Goal: Task Accomplishment & Management: Use online tool/utility

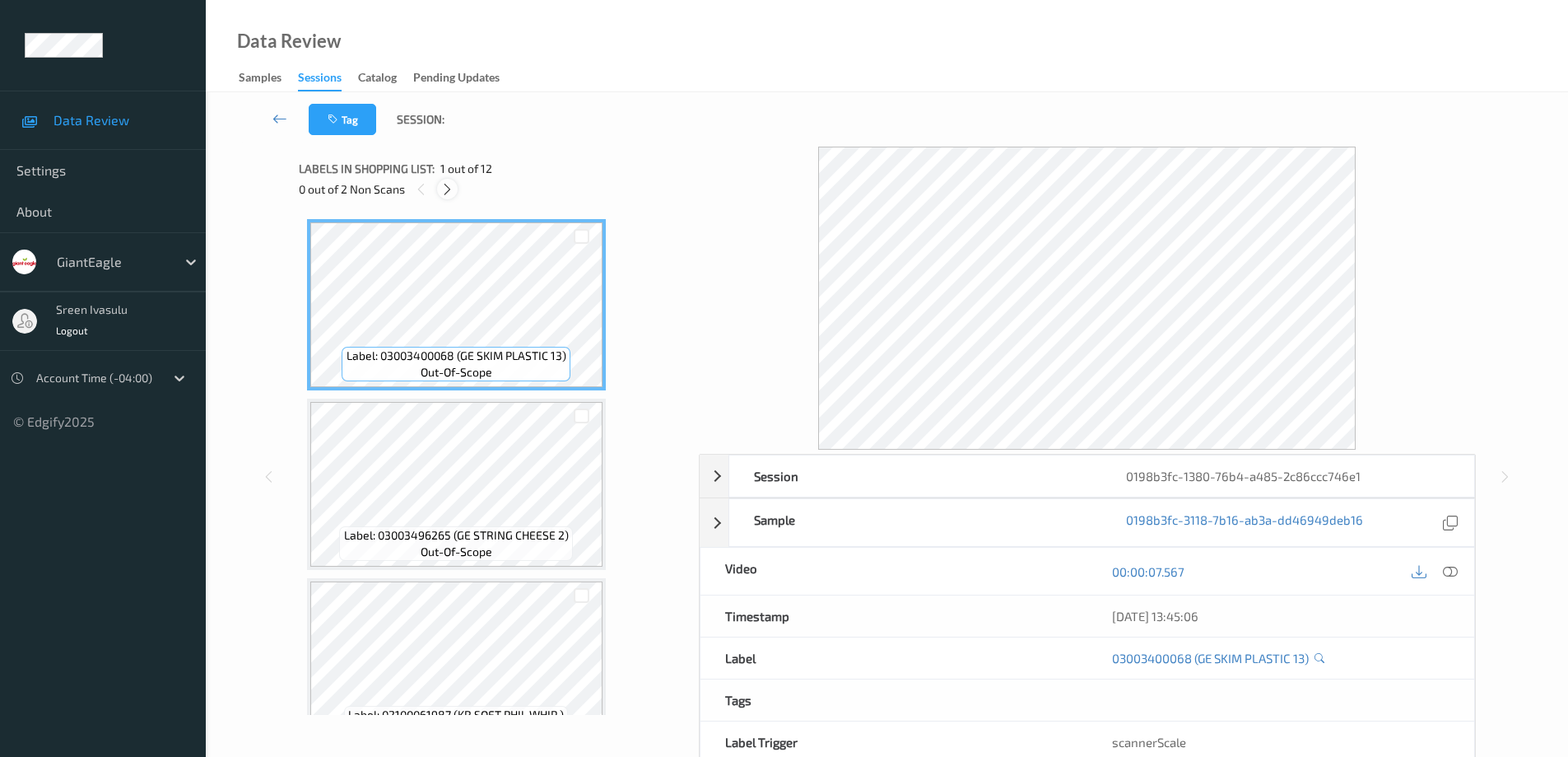
click at [446, 192] on icon at bounding box center [447, 189] width 14 height 15
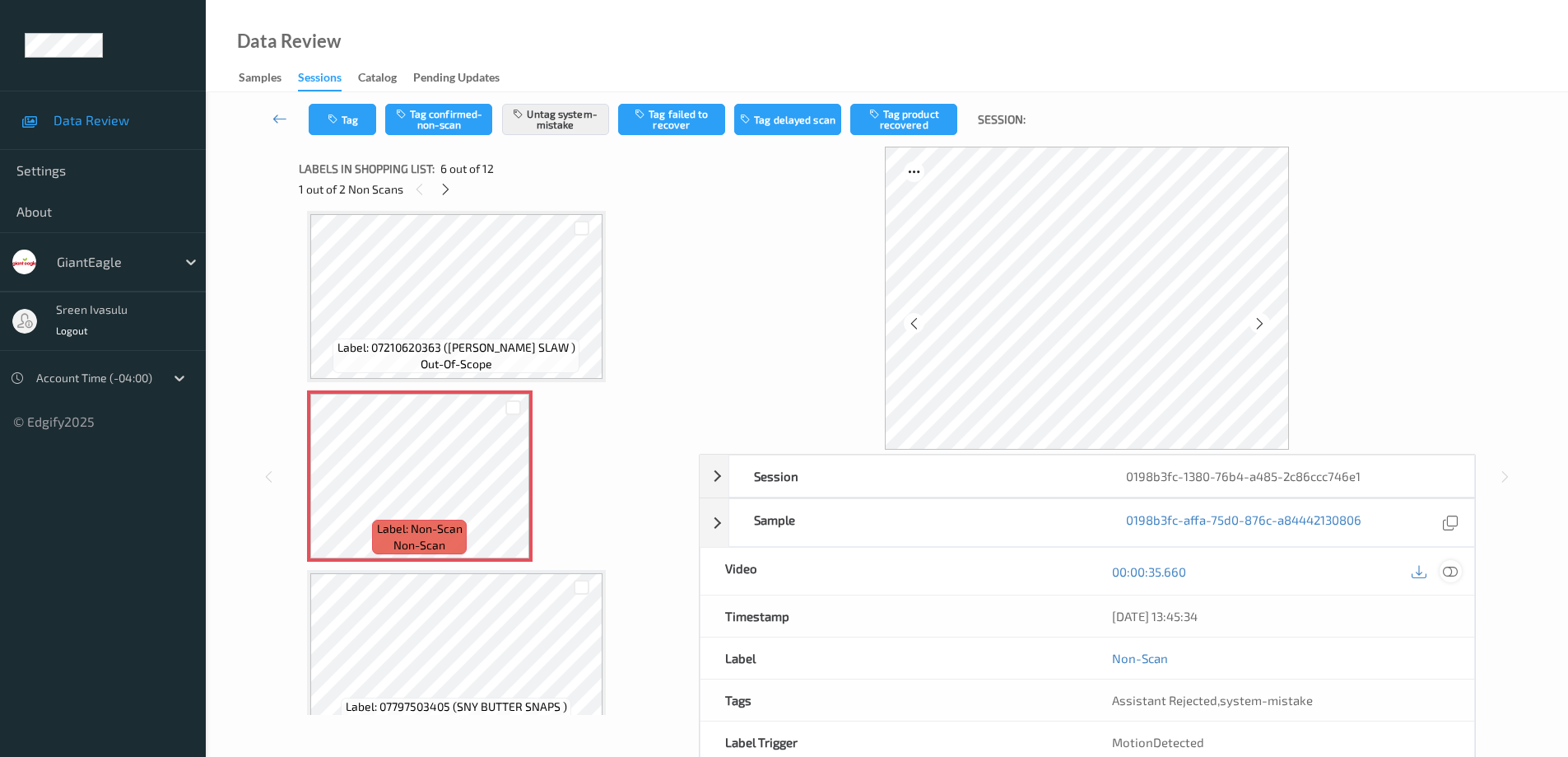
click at [1455, 580] on div at bounding box center [1450, 570] width 22 height 22
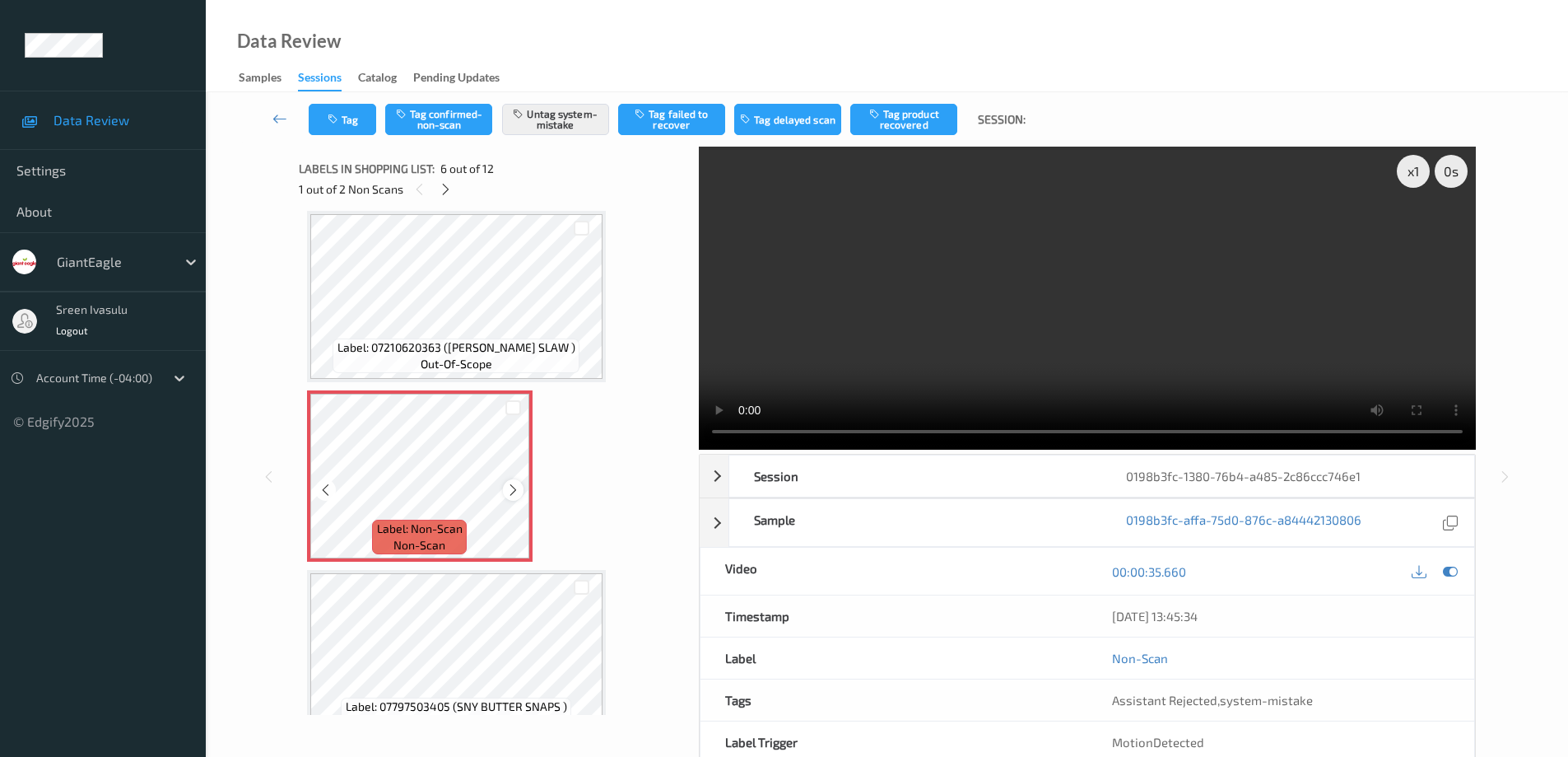
click at [509, 492] on icon at bounding box center [513, 489] width 14 height 15
click at [442, 193] on icon at bounding box center [445, 189] width 14 height 15
click at [510, 485] on icon at bounding box center [513, 489] width 14 height 15
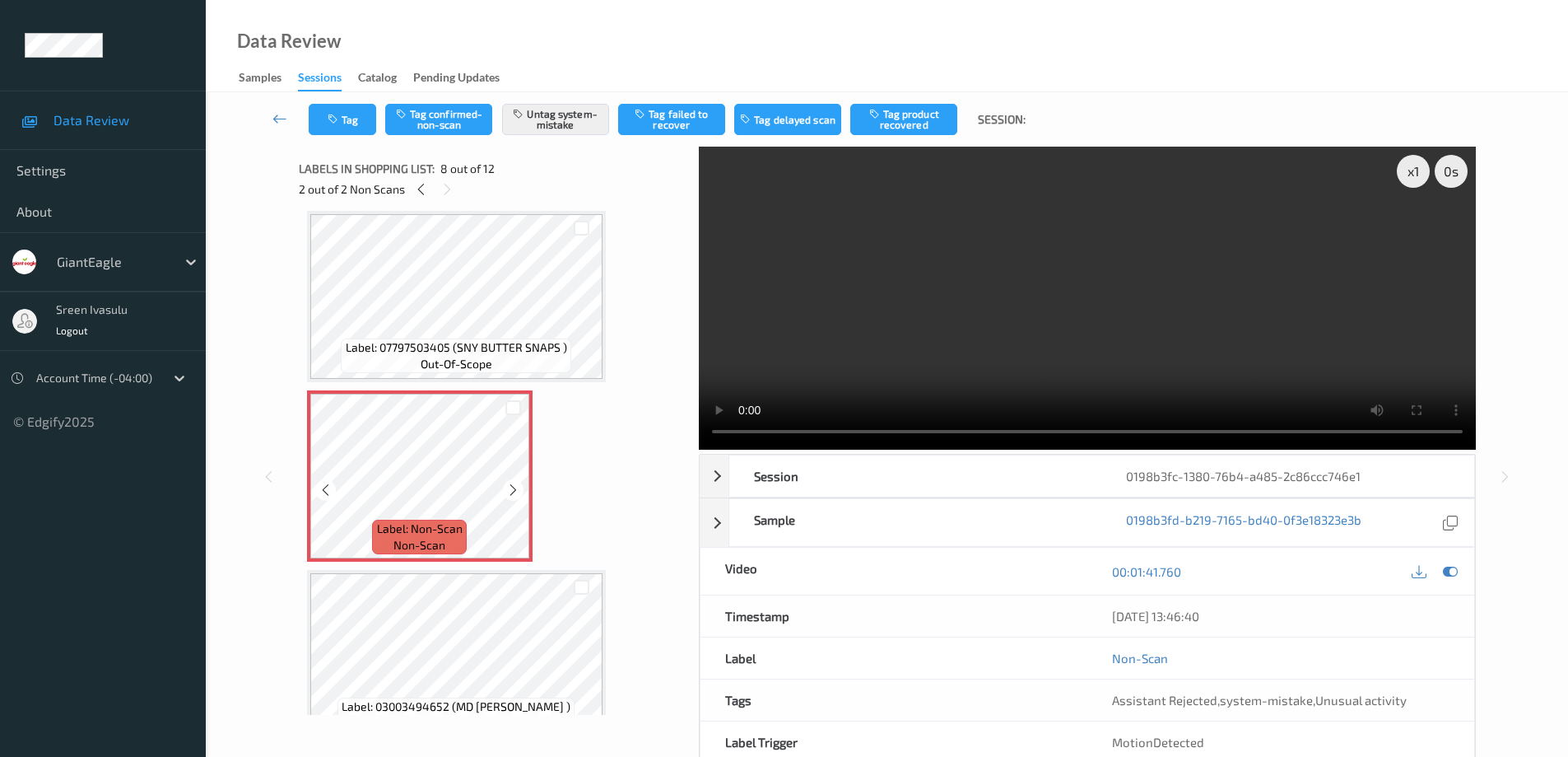
click at [510, 485] on icon at bounding box center [513, 489] width 14 height 15
click at [510, 487] on icon at bounding box center [513, 489] width 14 height 15
click at [514, 491] on icon at bounding box center [513, 489] width 14 height 15
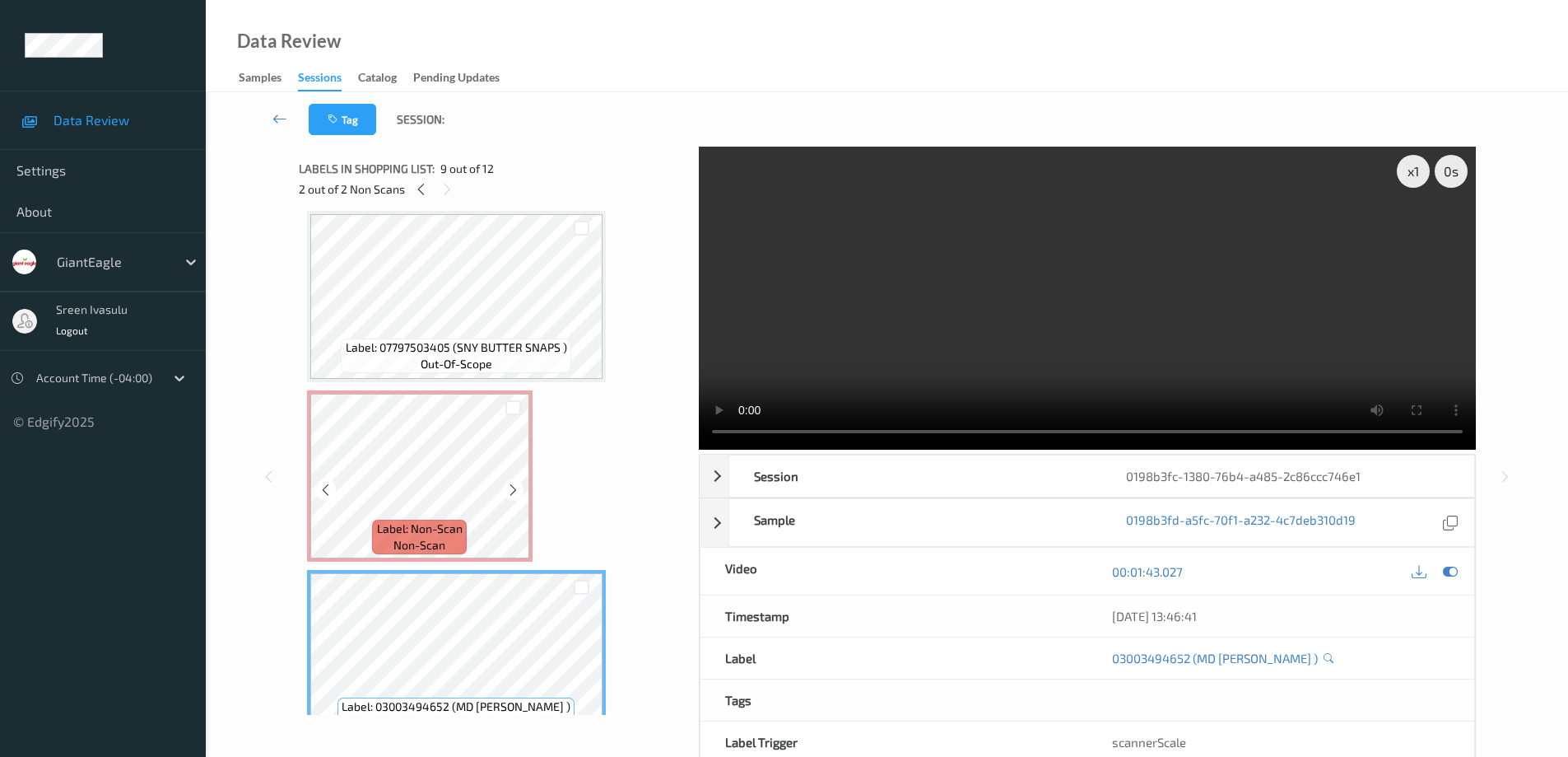
click at [446, 561] on div "Label: Non-Scan non-scan" at bounding box center [419, 475] width 225 height 171
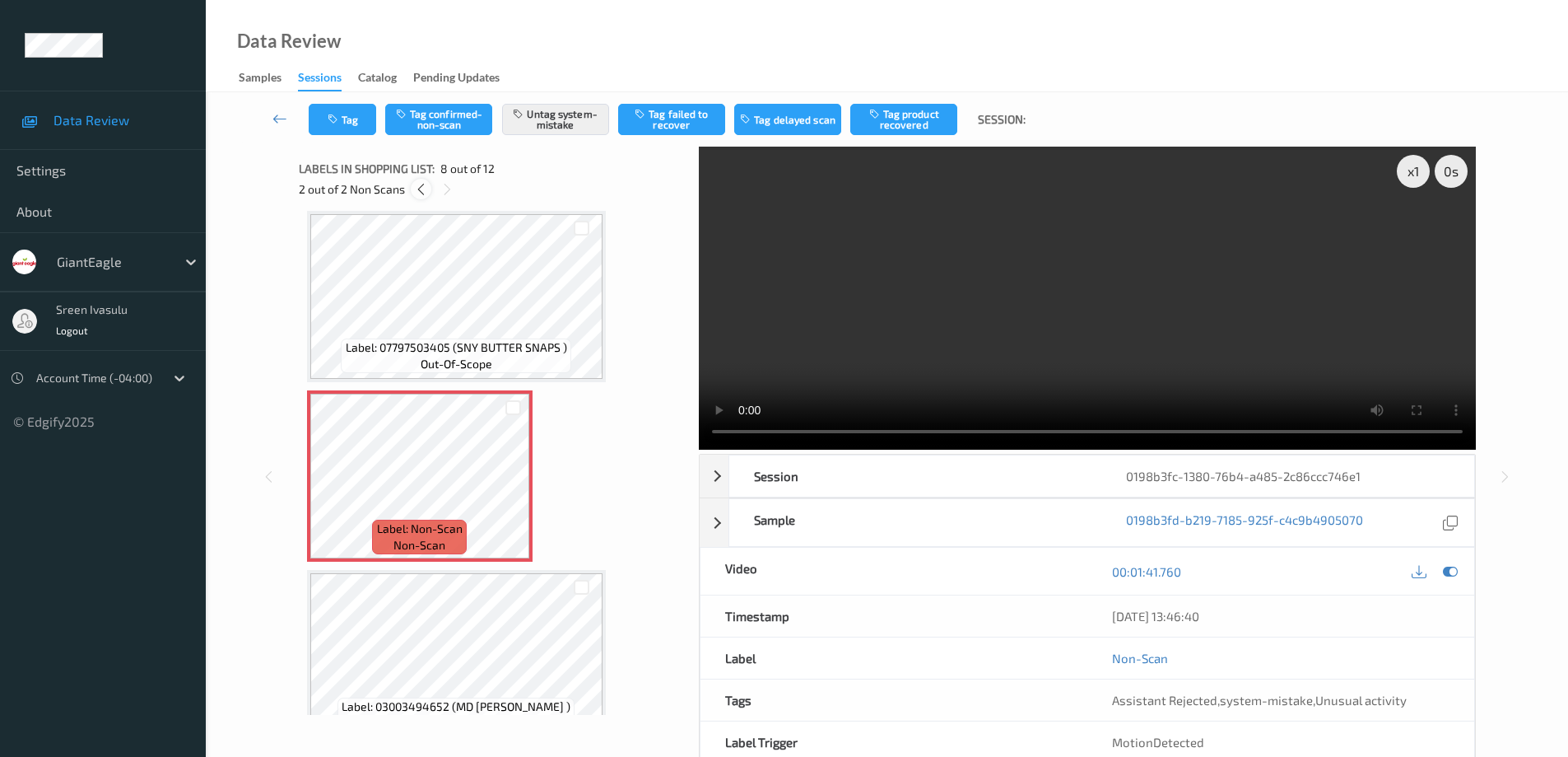
click at [419, 190] on icon at bounding box center [421, 189] width 14 height 15
click at [348, 129] on button "Tag" at bounding box center [342, 119] width 68 height 32
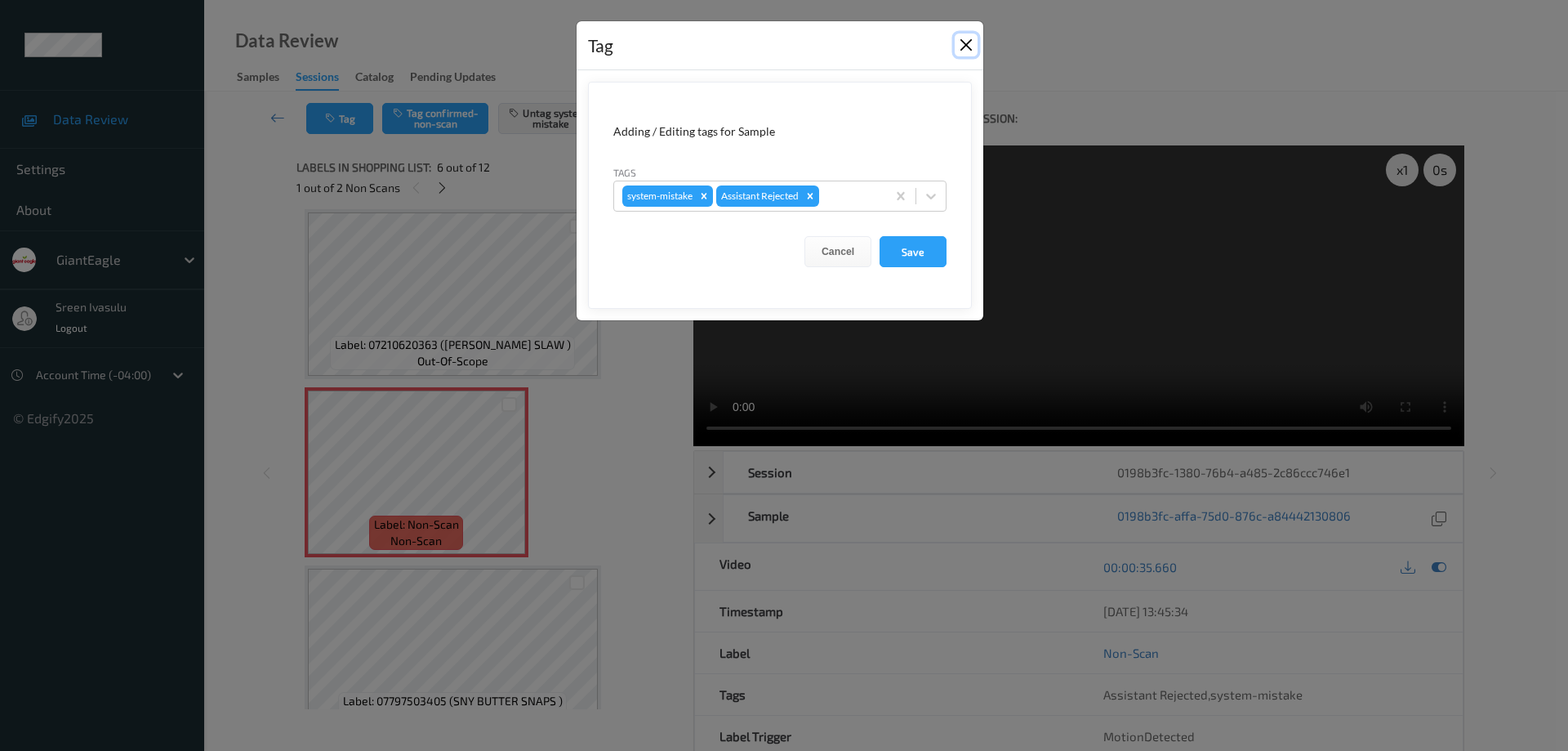
click at [968, 34] on button "Close" at bounding box center [966, 44] width 23 height 23
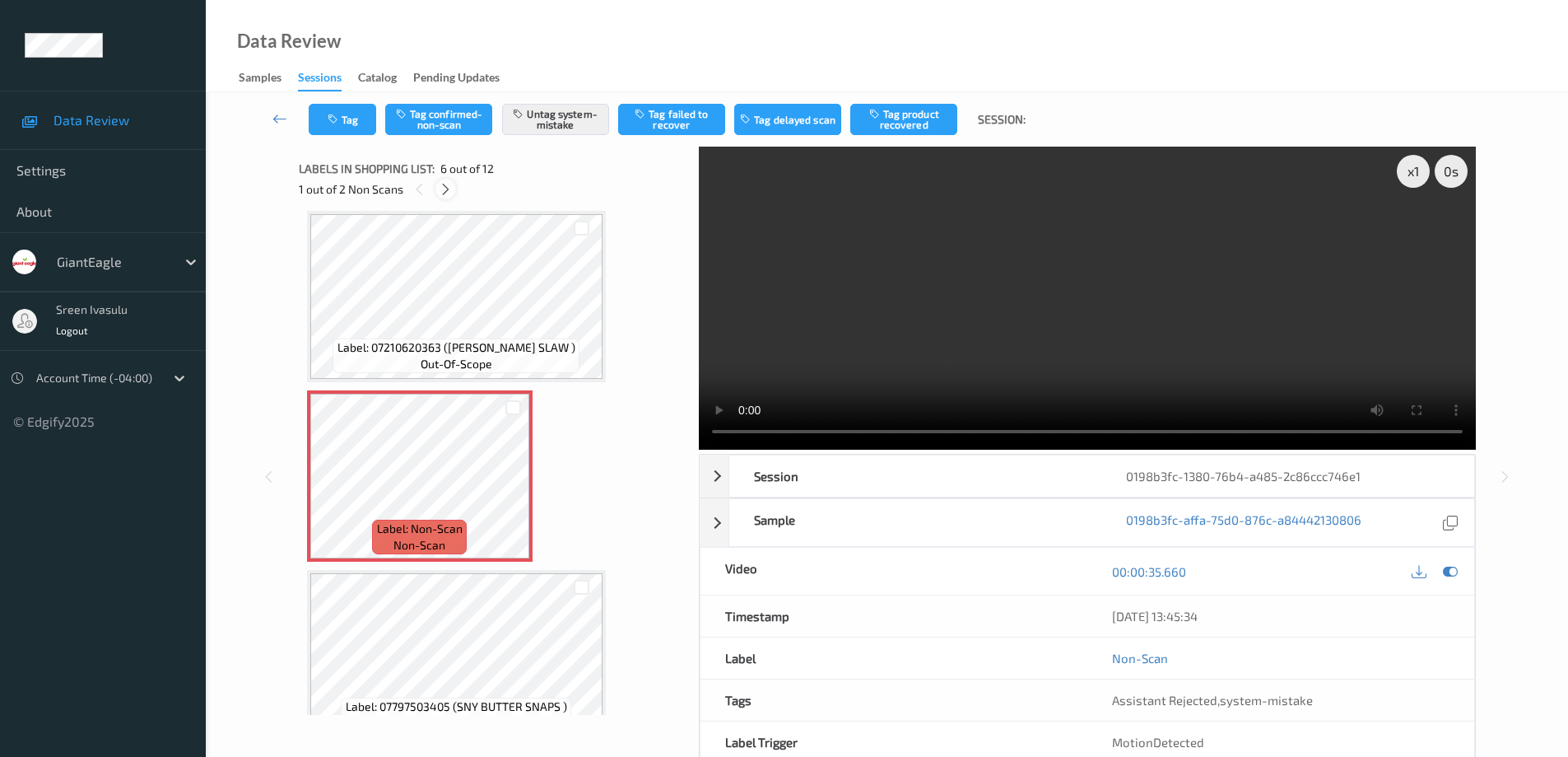
click at [444, 194] on icon at bounding box center [445, 189] width 14 height 15
click at [334, 127] on button "Tag" at bounding box center [342, 119] width 68 height 32
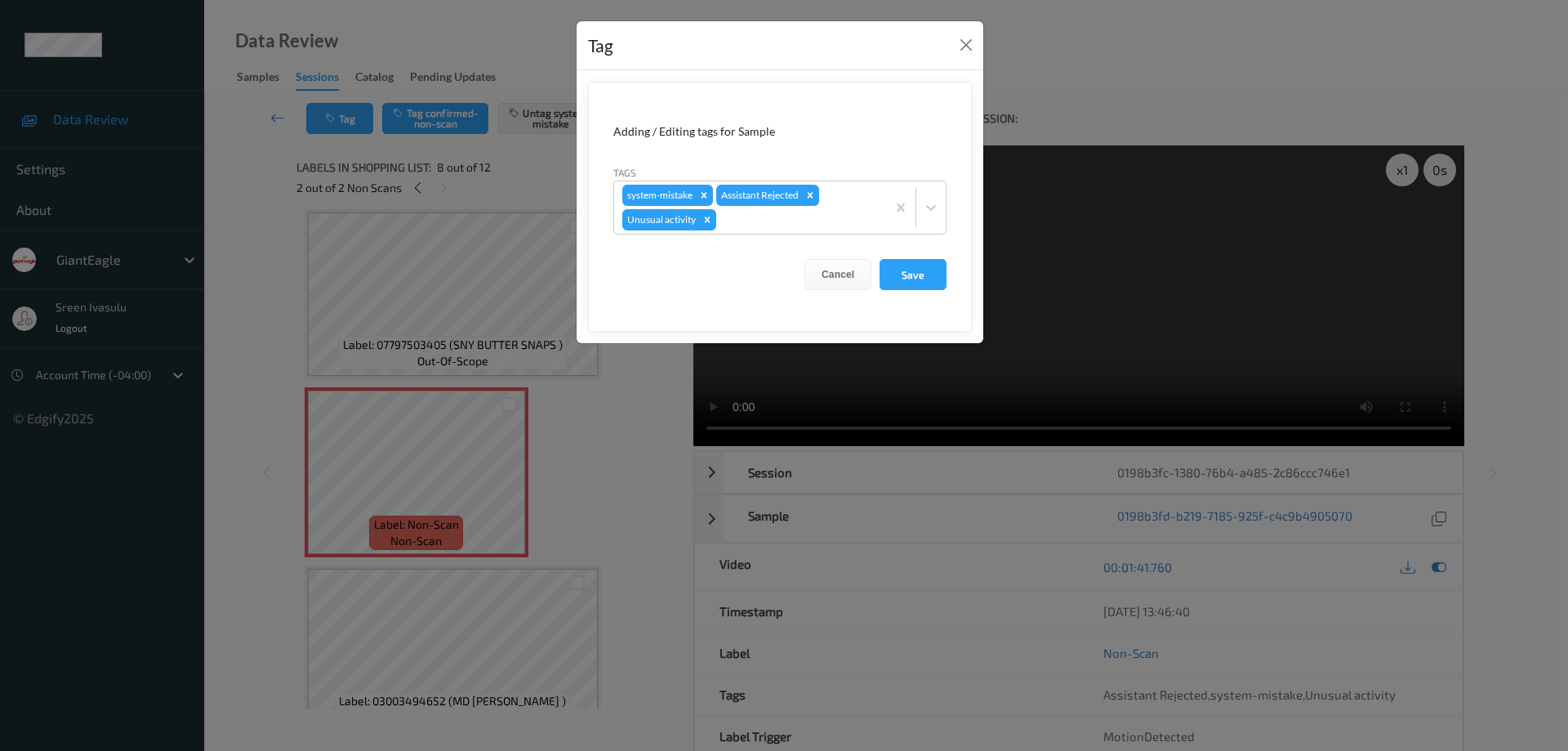
drag, startPoint x: 707, startPoint y: 219, endPoint x: 716, endPoint y: 250, distance: 32.3
click at [716, 250] on form "Adding / Editing tags for Sample Tags system-mistake Assistant Rejected Unusual…" at bounding box center [780, 206] width 384 height 250
click at [955, 40] on button "Close" at bounding box center [966, 44] width 23 height 23
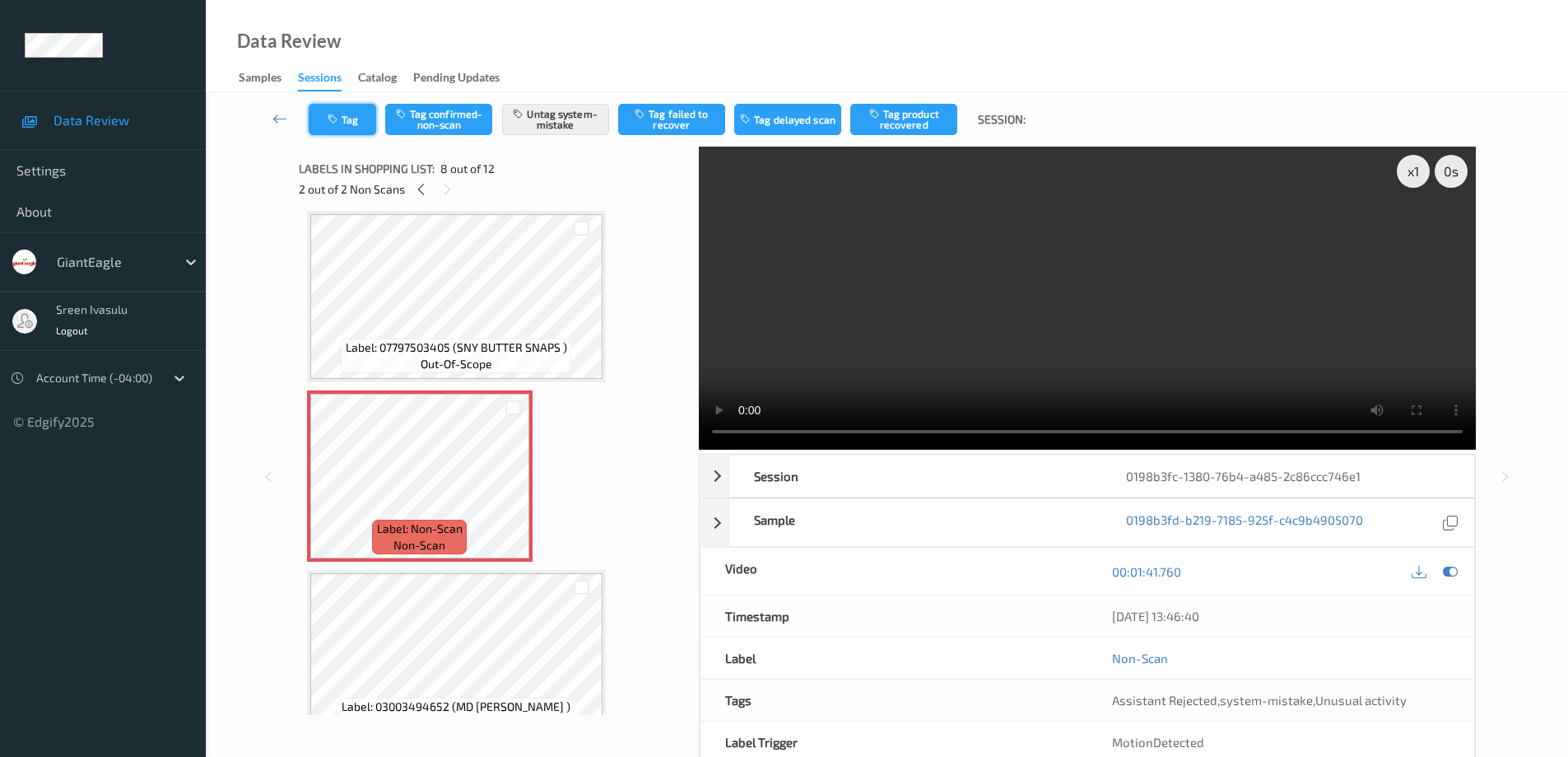
click at [355, 127] on button "Tag" at bounding box center [342, 119] width 68 height 32
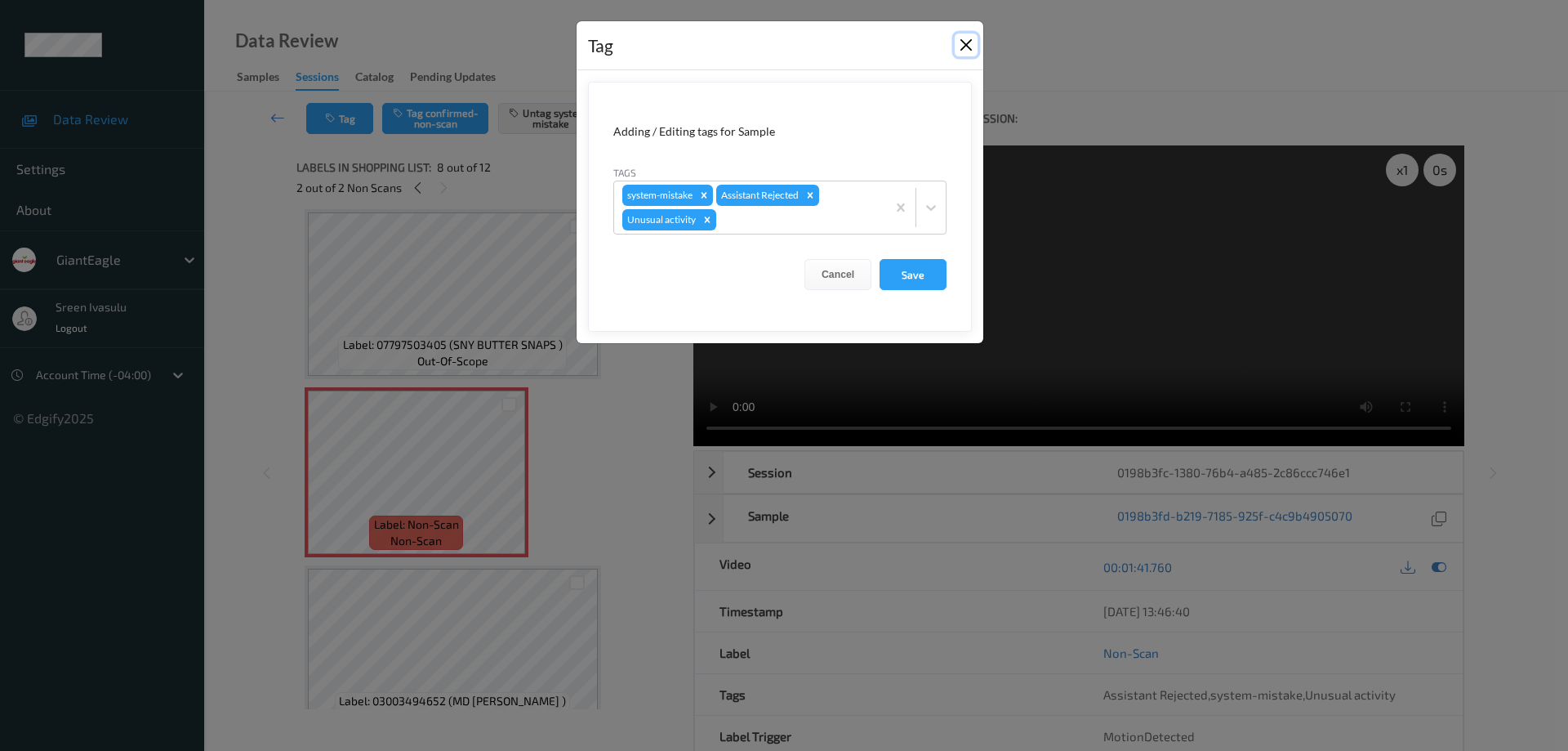
click at [976, 50] on button "Close" at bounding box center [966, 44] width 23 height 23
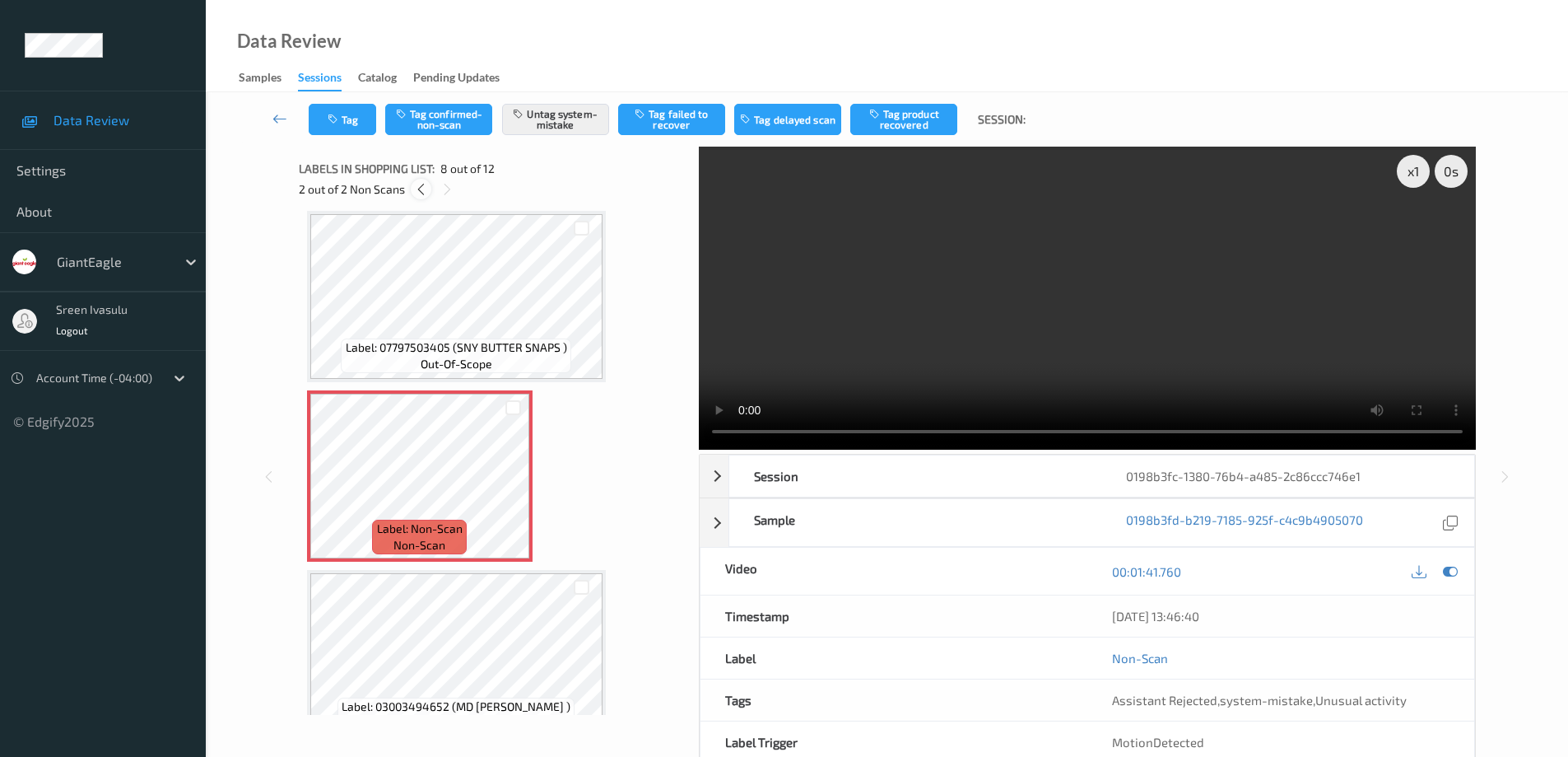
click at [415, 192] on icon at bounding box center [421, 189] width 14 height 15
